Goal: Communication & Community: Participate in discussion

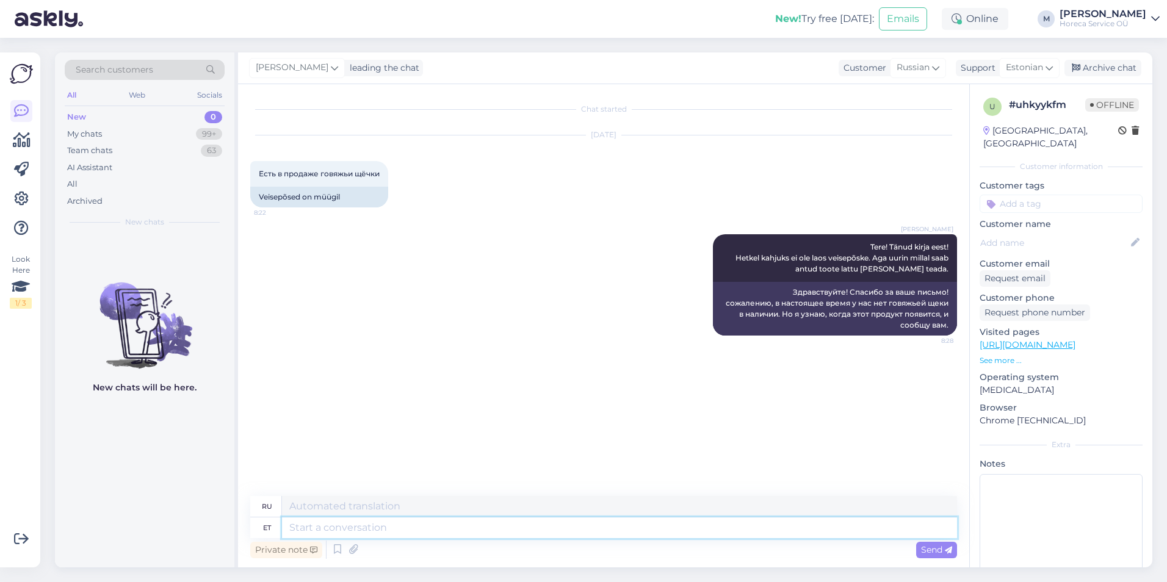
click at [353, 528] on textarea at bounding box center [619, 527] width 675 height 21
type textarea "S"
paste textarea "Külm.Veise põseliha 90/10 /NL/~20kg/vac. - pakendi suurus 2-2,5kg."
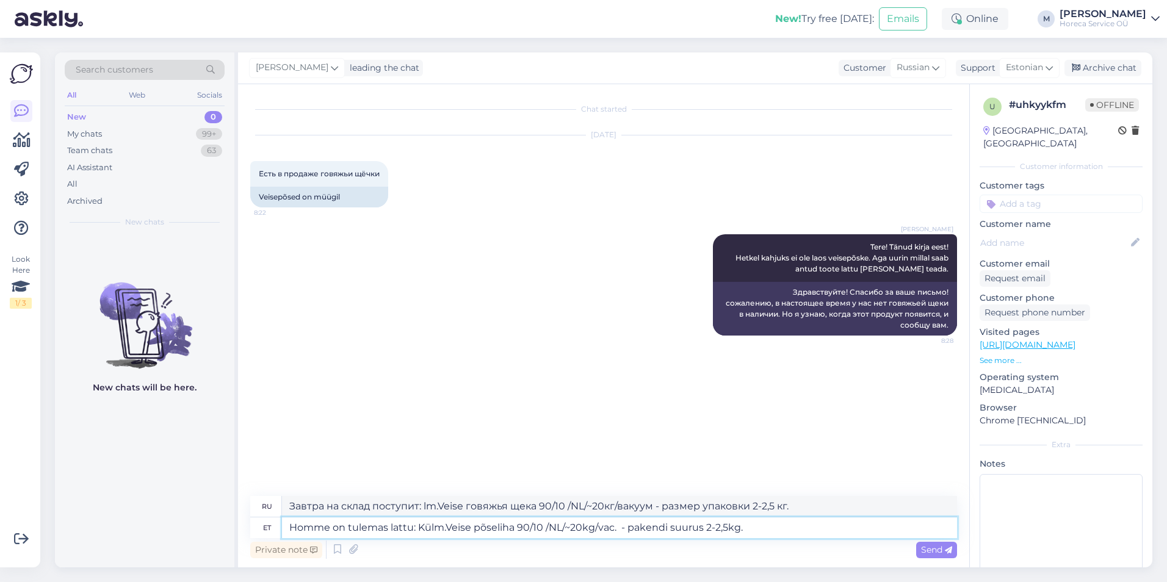
click at [753, 530] on textarea "Homme on tulemas lattu: Külm.Veise põseliha 90/10 /NL/~20kg/vac. - pakendi suur…" at bounding box center [619, 527] width 675 height 21
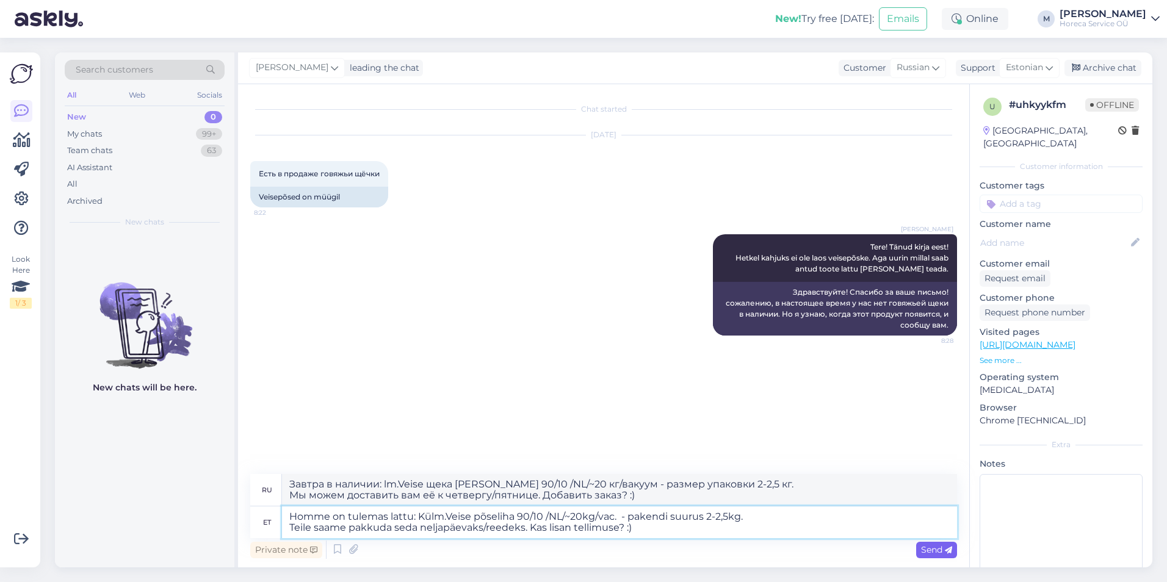
type textarea "Homme on tulemas lattu: Külm.Veise põseliha 90/10 /NL/~20kg/vac. - pakendi suur…"
click at [927, 545] on span "Send" at bounding box center [936, 549] width 31 height 11
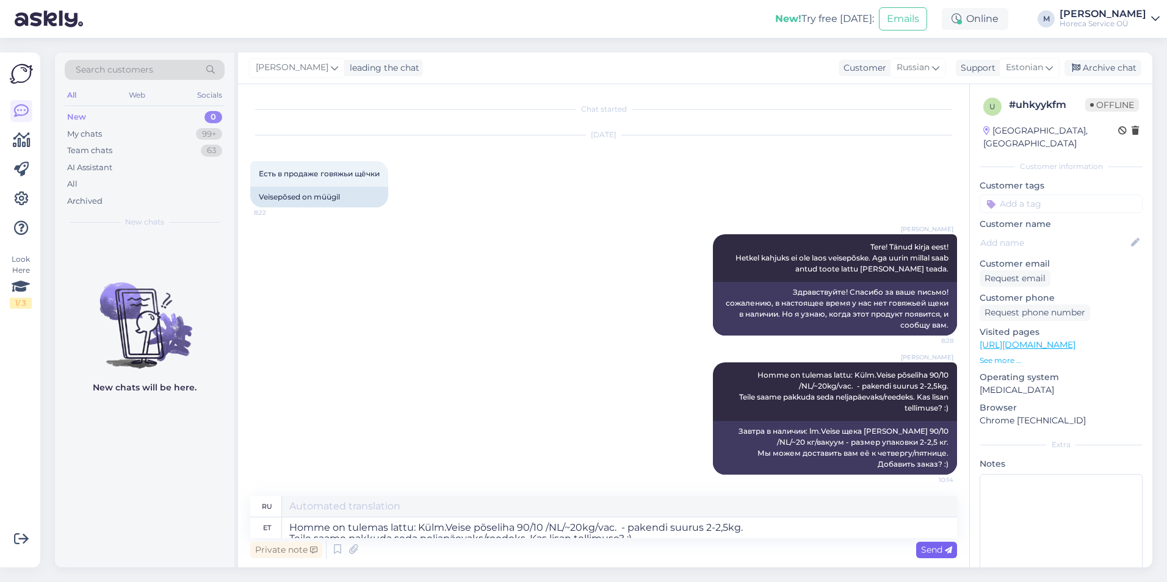
scroll to position [3, 0]
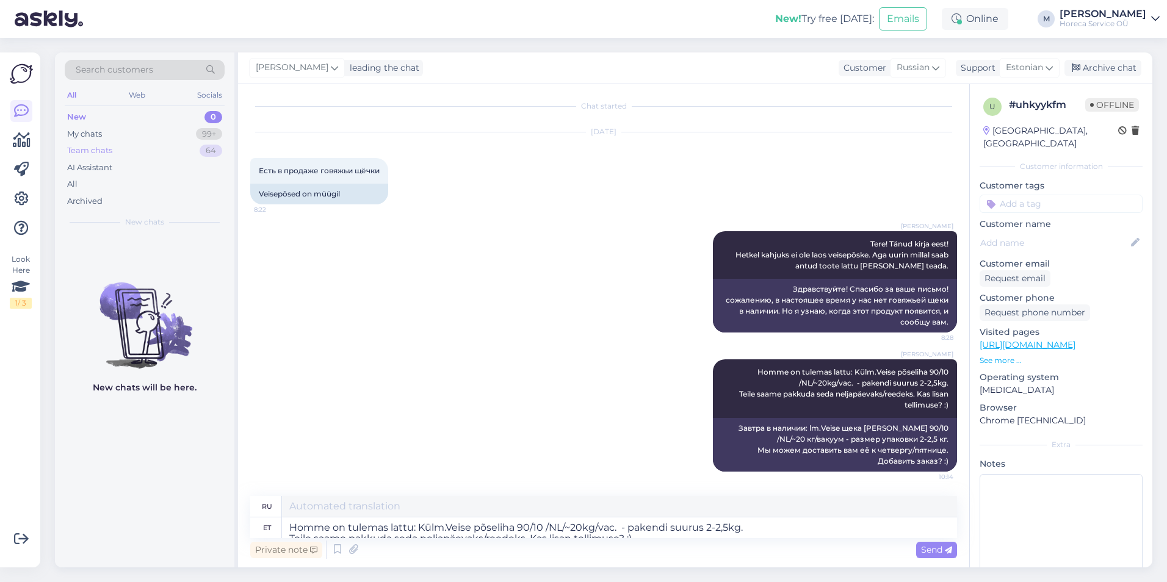
click at [159, 153] on div "Team chats 64" at bounding box center [145, 150] width 160 height 17
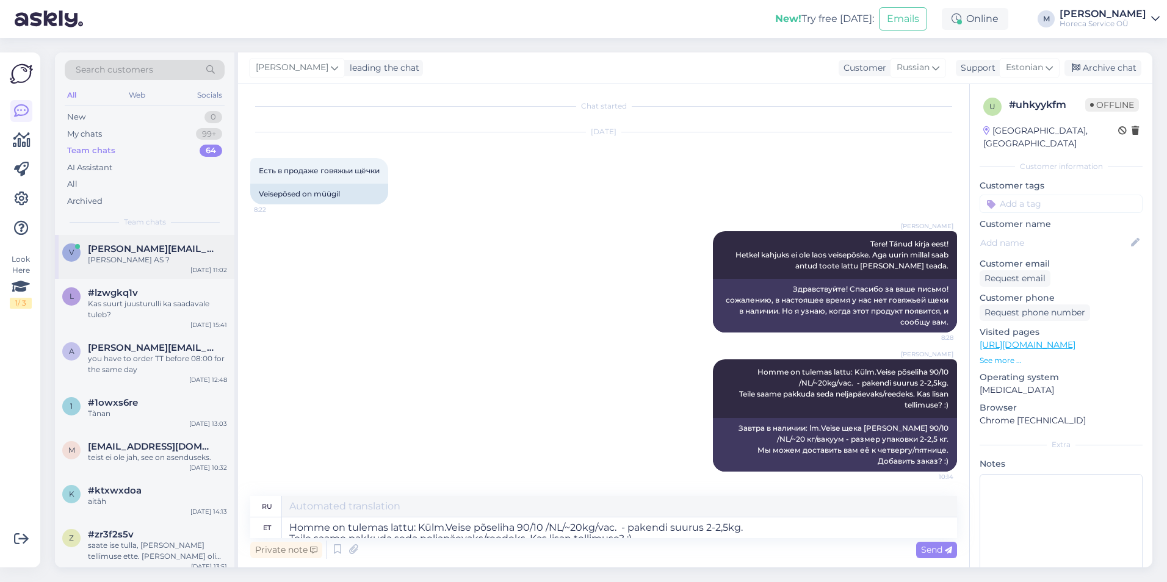
click at [152, 259] on div "[PERSON_NAME] AS ?" at bounding box center [157, 259] width 139 height 11
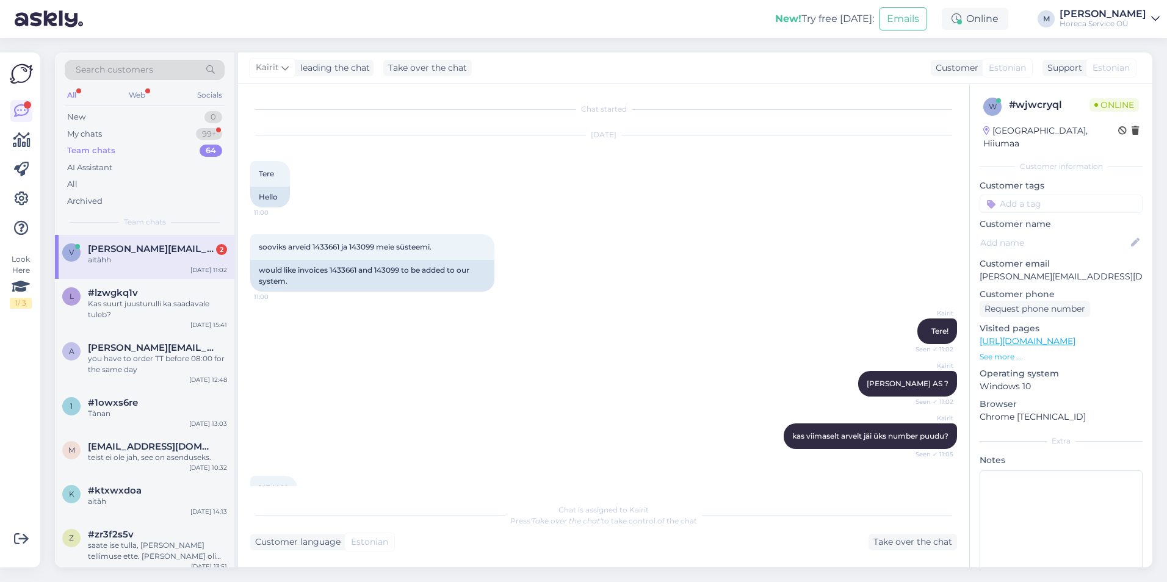
scroll to position [134, 0]
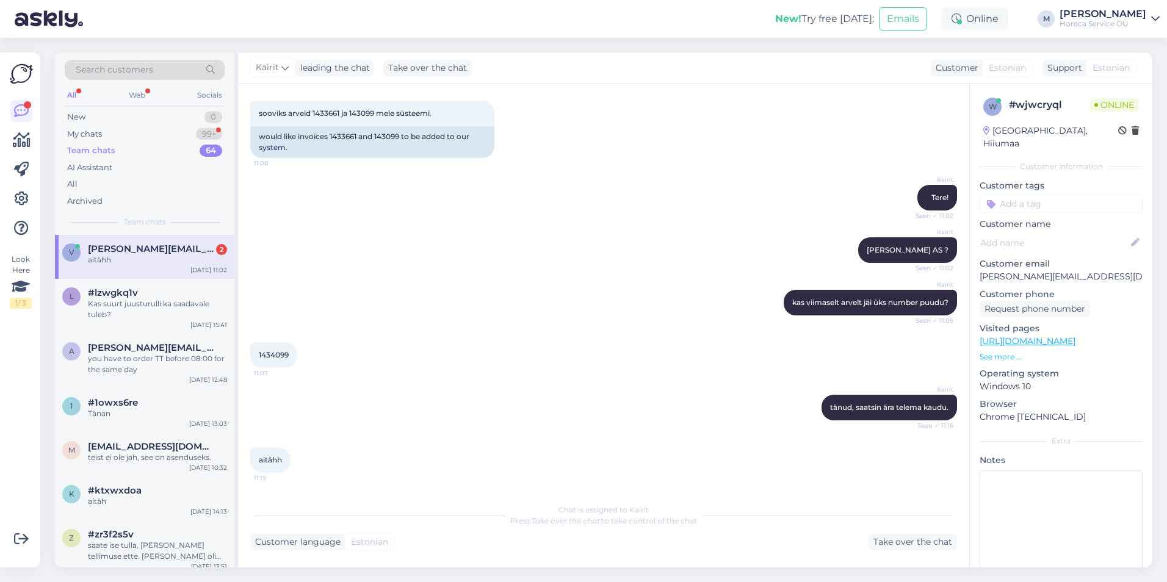
click at [128, 258] on div "aitähh" at bounding box center [157, 259] width 139 height 11
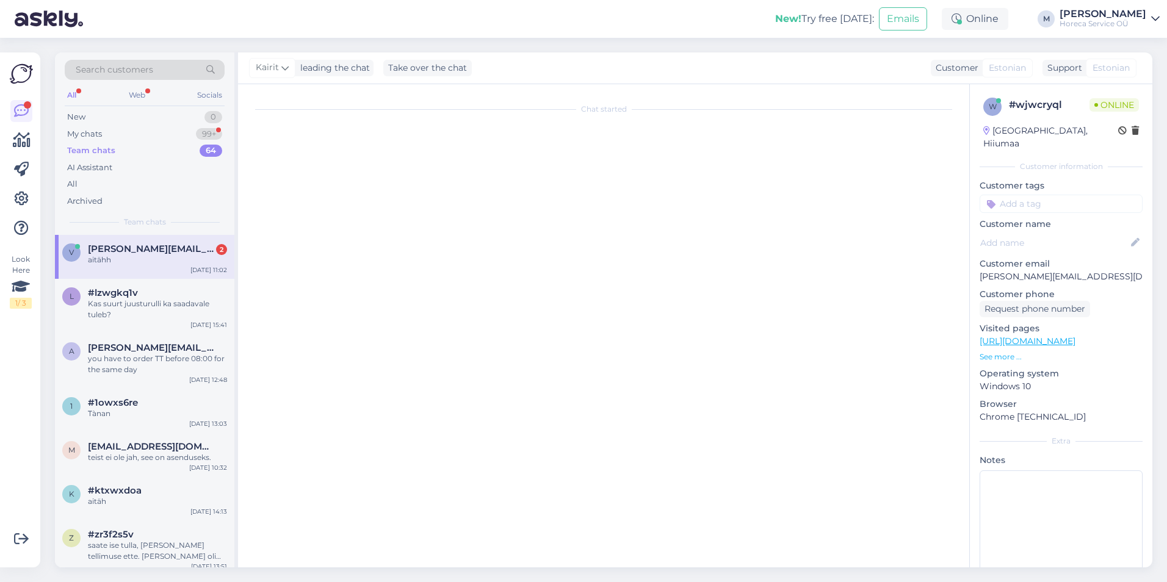
scroll to position [0, 0]
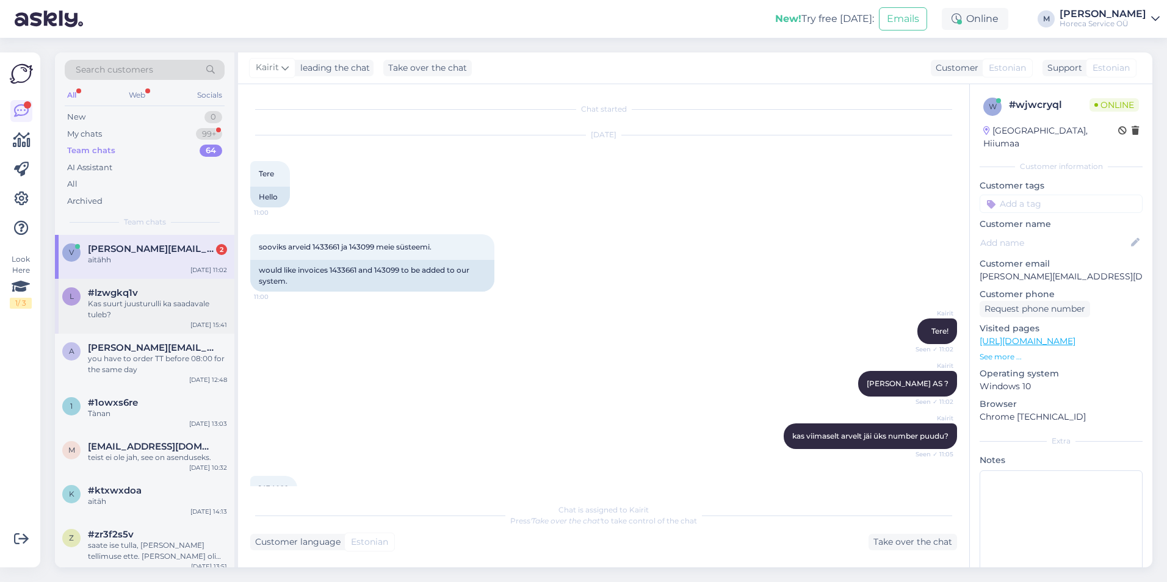
click at [128, 303] on div "Kas suurt juusturulli ka saadavale tuleb?" at bounding box center [157, 309] width 139 height 22
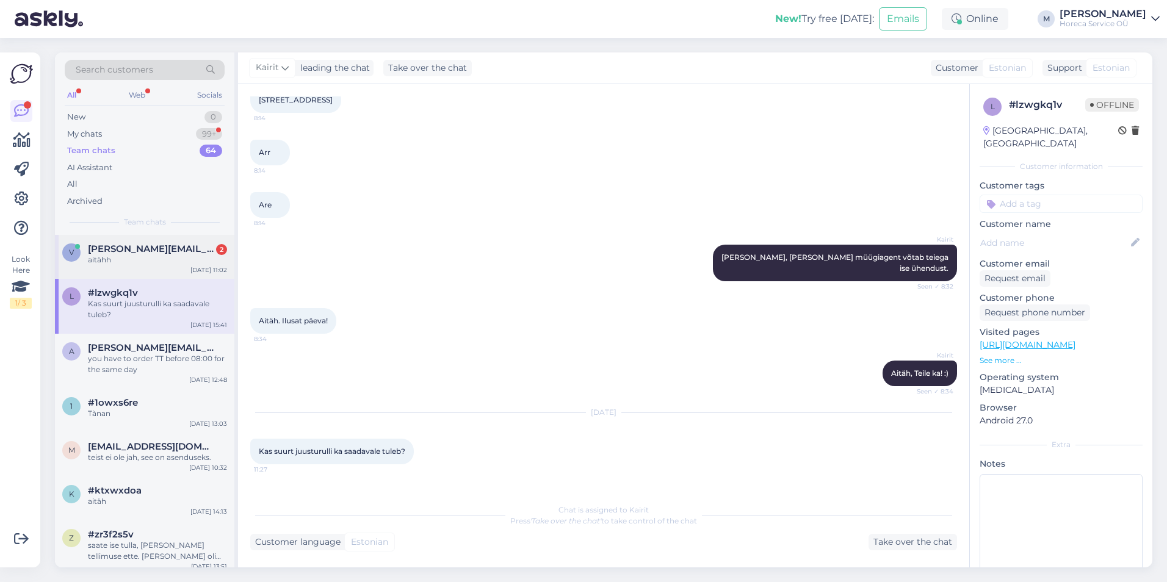
click at [133, 258] on div "aitähh" at bounding box center [157, 259] width 139 height 11
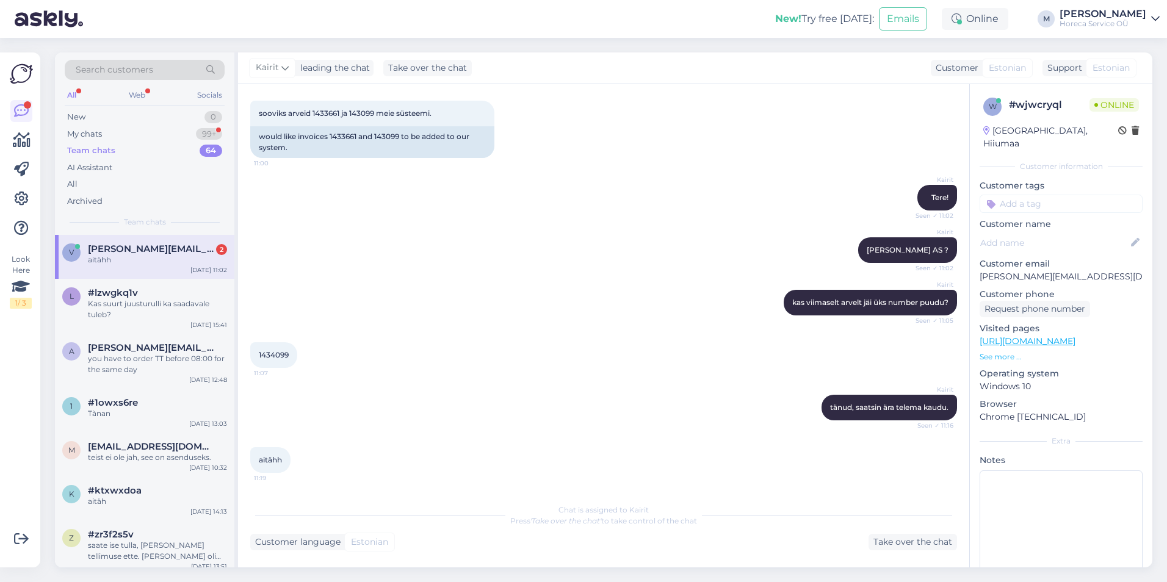
scroll to position [134, 0]
click at [106, 301] on div "Kas suurt juusturulli ka saadavale tuleb?" at bounding box center [157, 309] width 139 height 22
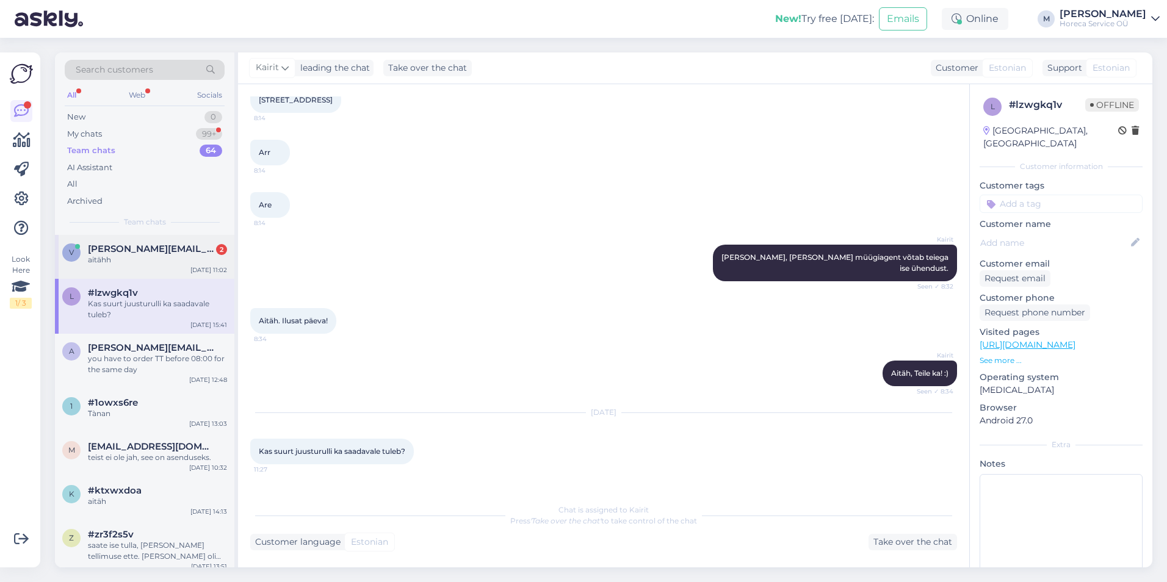
click at [124, 262] on div "aitähh" at bounding box center [157, 259] width 139 height 11
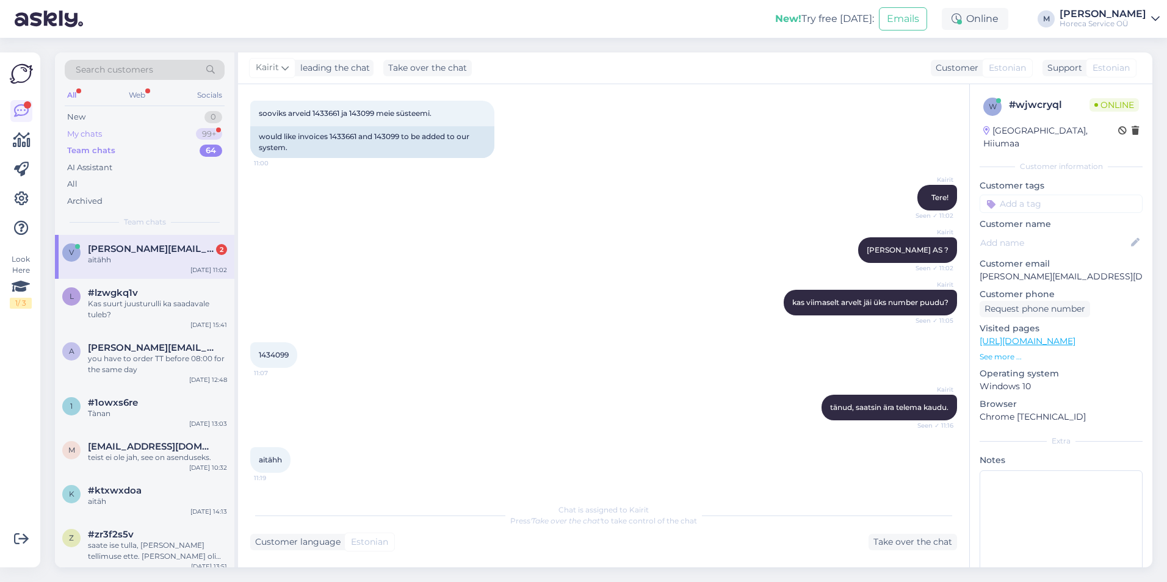
click at [173, 135] on div "My chats 99+" at bounding box center [145, 134] width 160 height 17
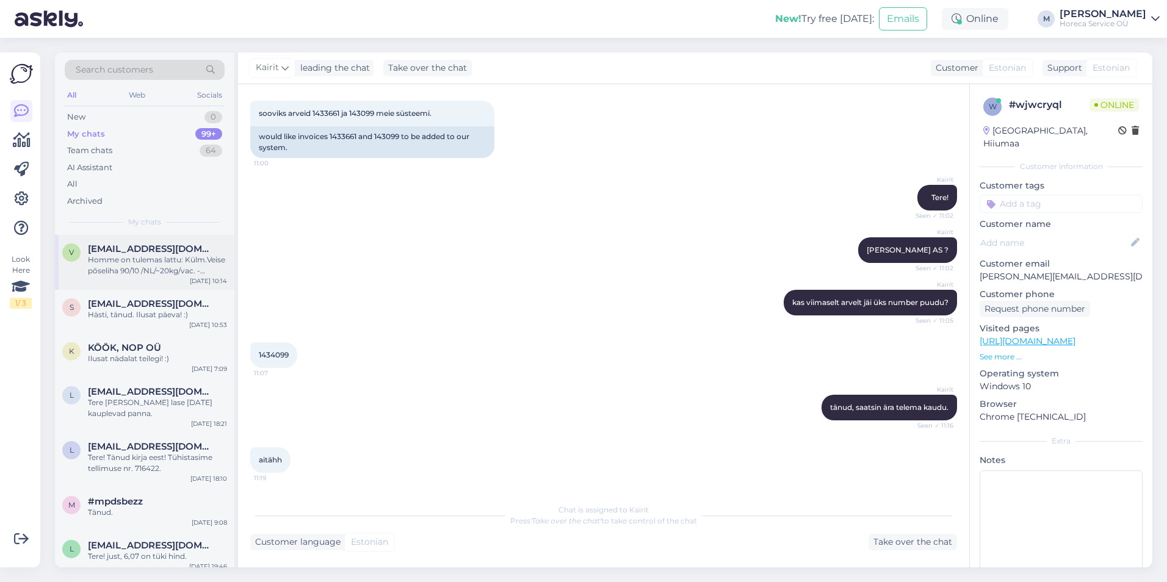
click at [154, 265] on div "Homme on tulemas lattu: Külm.Veise põseliha 90/10 /NL/~20kg/vac. - pakendi suur…" at bounding box center [157, 265] width 139 height 22
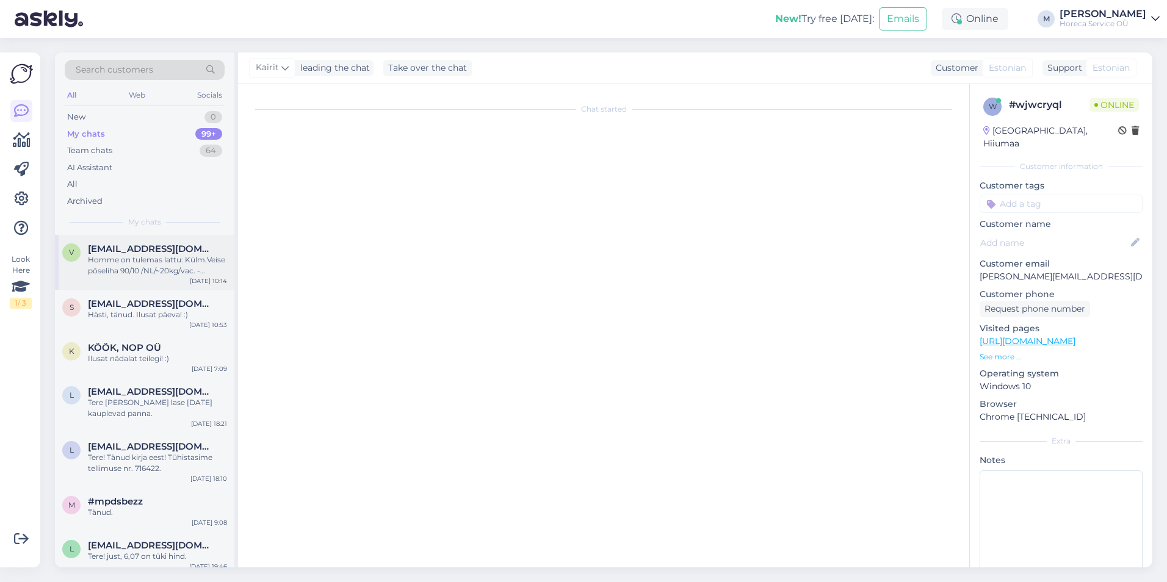
scroll to position [3, 0]
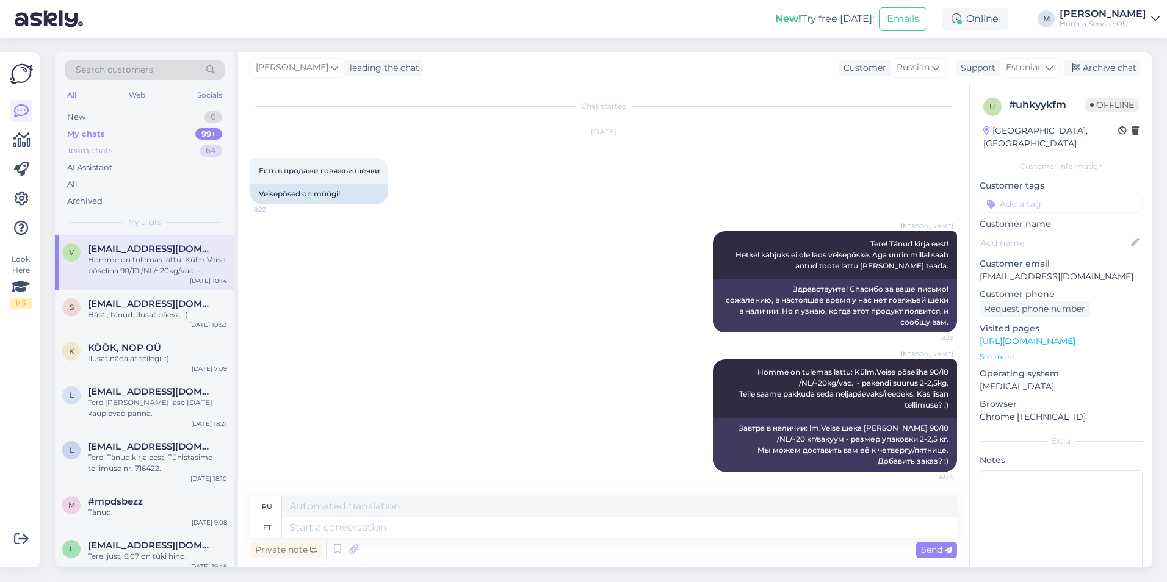
click at [147, 150] on div "Team chats 64" at bounding box center [145, 150] width 160 height 17
